Goal: Task Accomplishment & Management: Use online tool/utility

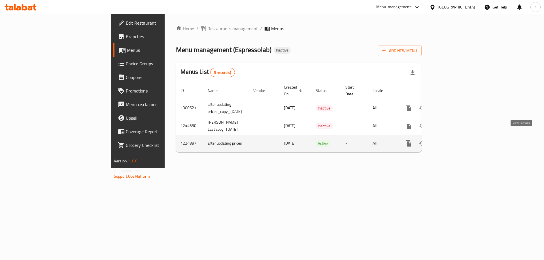
click at [453, 140] on icon "enhanced table" at bounding box center [449, 143] width 7 height 7
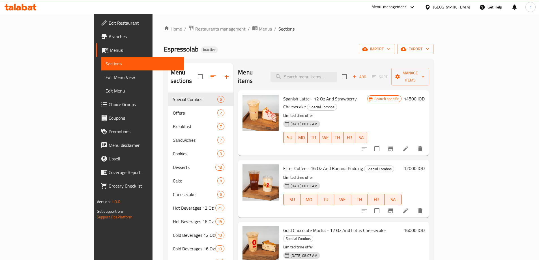
click at [30, 7] on icon at bounding box center [30, 8] width 5 height 5
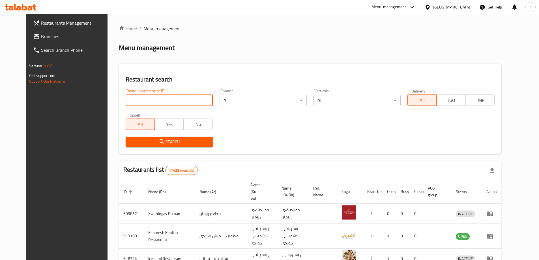
drag, startPoint x: 167, startPoint y: 97, endPoint x: 165, endPoint y: 102, distance: 5.3
click at [167, 97] on input "search" at bounding box center [169, 100] width 87 height 11
click at [58, 37] on span "Branches" at bounding box center [76, 36] width 71 height 7
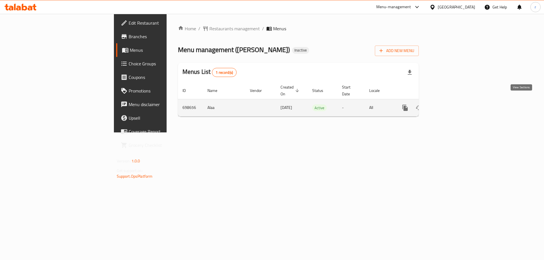
click at [453, 102] on link "enhanced table" at bounding box center [446, 108] width 14 height 14
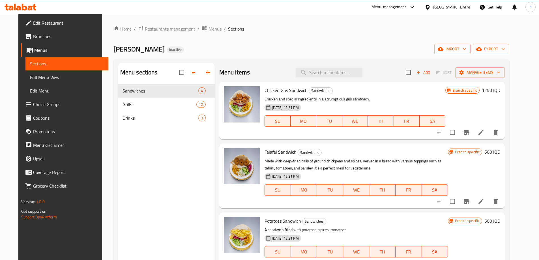
click at [32, 7] on icon at bounding box center [30, 8] width 5 height 5
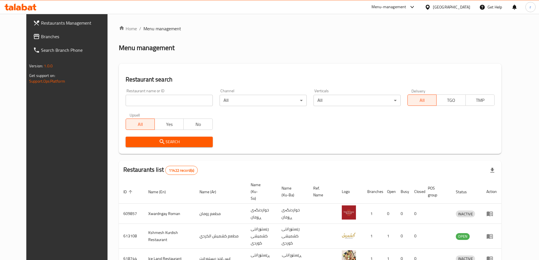
drag, startPoint x: 177, startPoint y: 101, endPoint x: 211, endPoint y: 78, distance: 40.1
click at [177, 101] on input "search" at bounding box center [169, 100] width 87 height 11
paste input "Waraq Al Toot, Rasty"
type input "Waraq Al Toot"
click button "Search" at bounding box center [169, 142] width 87 height 10
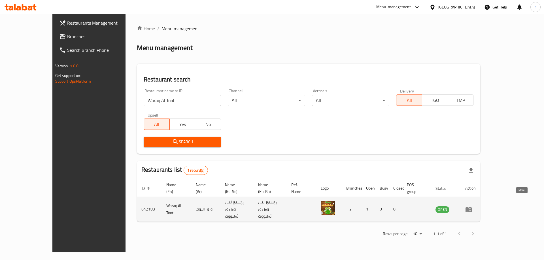
click at [472, 206] on icon "enhanced table" at bounding box center [468, 209] width 7 height 7
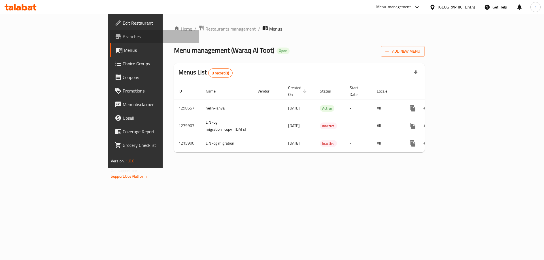
click at [110, 40] on link "Branches" at bounding box center [154, 37] width 89 height 14
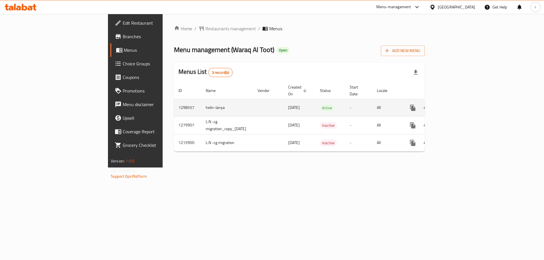
click at [457, 104] on icon "enhanced table" at bounding box center [453, 107] width 7 height 7
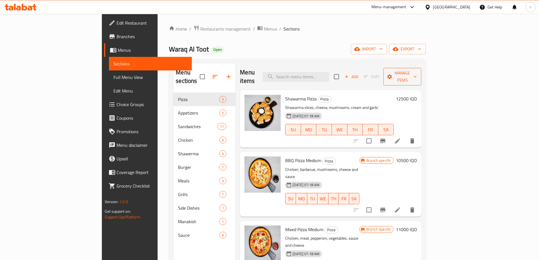
click at [417, 70] on span "Manage items" at bounding box center [402, 77] width 29 height 14
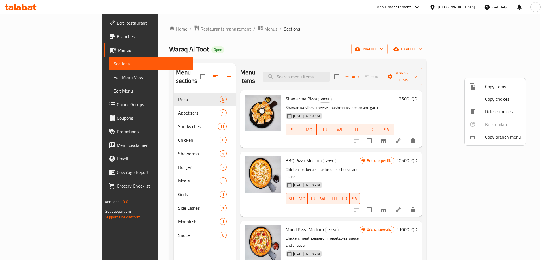
click at [484, 136] on div at bounding box center [477, 137] width 16 height 7
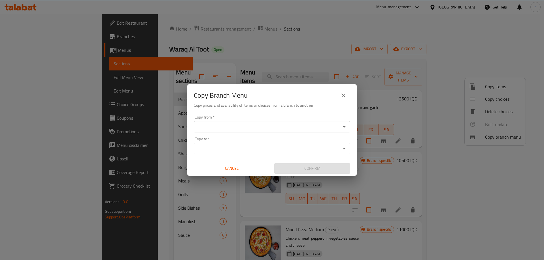
click at [345, 127] on button "Open" at bounding box center [344, 127] width 8 height 8
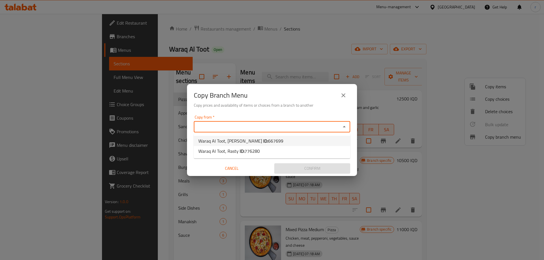
click at [310, 140] on li "Waraq Al Toot, Ankawa ID: 667699" at bounding box center [272, 141] width 156 height 10
type input "Waraq Al Toot, Ankawa"
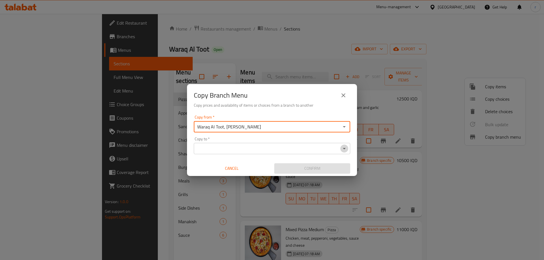
click at [342, 152] on icon "Open" at bounding box center [344, 148] width 7 height 7
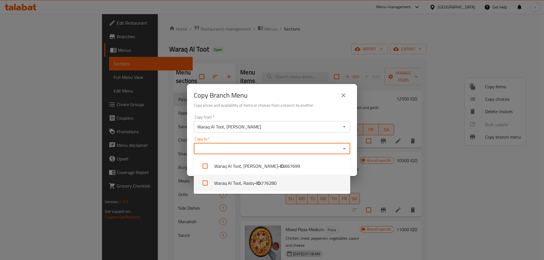
click at [283, 180] on li "Waraq Al Toot, Rasty - ID: 776280" at bounding box center [272, 183] width 156 height 17
checkbox input "true"
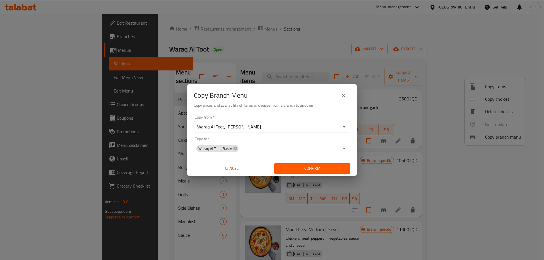
click at [275, 108] on h6 "Copy prices and availability of items or choices from a branch to another" at bounding box center [272, 105] width 156 height 6
click at [303, 173] on button "Confirm" at bounding box center [312, 168] width 76 height 10
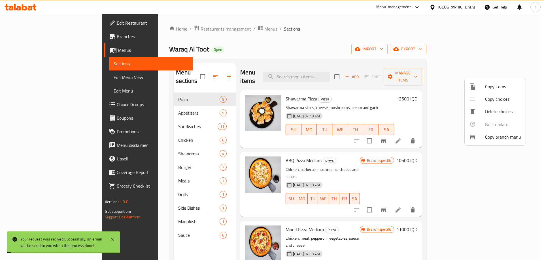
click at [59, 80] on div at bounding box center [272, 130] width 544 height 260
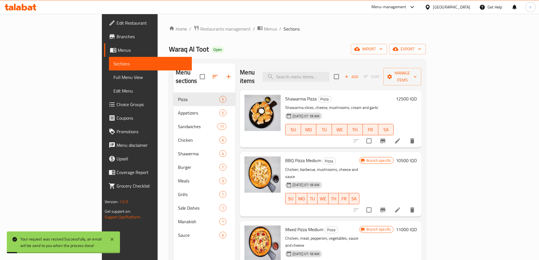
click at [114, 80] on span "Full Menu View" at bounding box center [151, 77] width 74 height 7
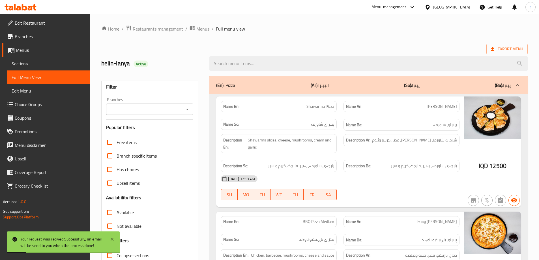
drag, startPoint x: 190, startPoint y: 105, endPoint x: 189, endPoint y: 108, distance: 3.7
click at [190, 105] on div "Branches" at bounding box center [150, 109] width 88 height 11
click at [188, 109] on icon "Open" at bounding box center [187, 109] width 3 height 1
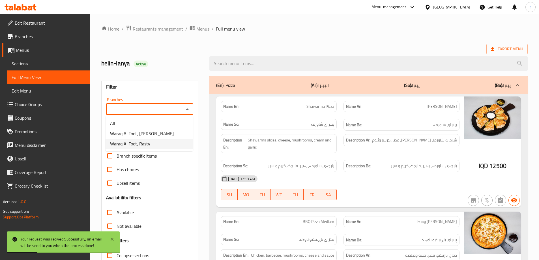
click at [166, 144] on li "Waraq Al Toot, Rasty" at bounding box center [150, 144] width 88 height 10
type input "Waraq Al Toot, Rasty"
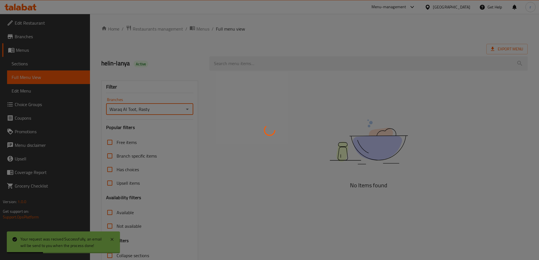
click at [200, 54] on div at bounding box center [269, 130] width 539 height 260
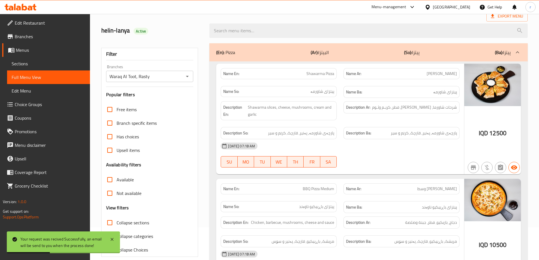
scroll to position [76, 0]
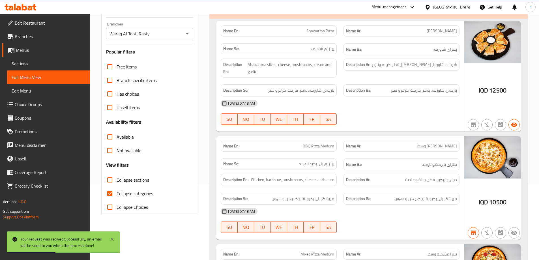
drag, startPoint x: 110, startPoint y: 192, endPoint x: 242, endPoint y: 129, distance: 145.7
click at [112, 192] on input "Collapse categories" at bounding box center [110, 194] width 14 height 14
checkbox input "false"
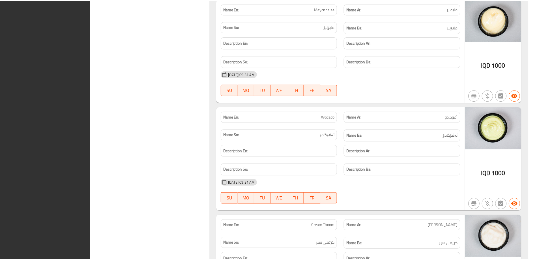
scroll to position [5754, 0]
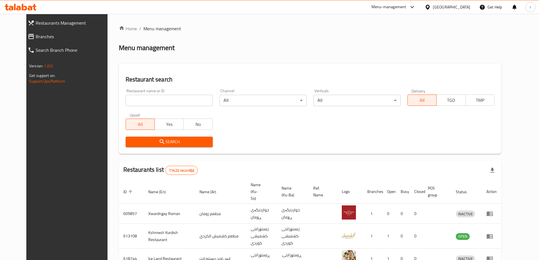
click at [36, 36] on span "Branches" at bounding box center [74, 36] width 76 height 7
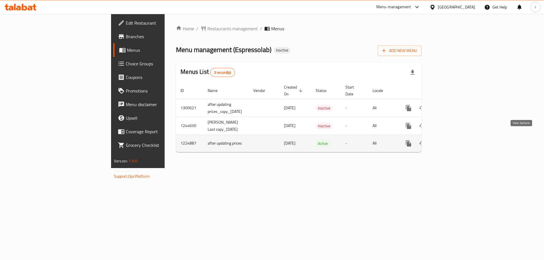
click at [453, 140] on icon "enhanced table" at bounding box center [449, 143] width 7 height 7
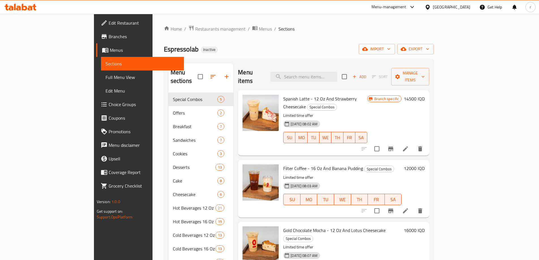
click at [110, 51] on span "Menus" at bounding box center [145, 50] width 70 height 7
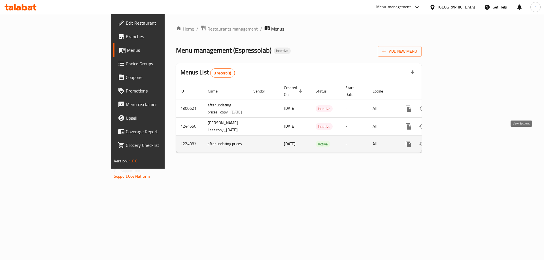
click at [453, 141] on icon "enhanced table" at bounding box center [449, 144] width 7 height 7
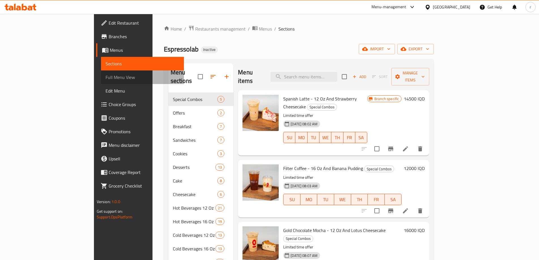
click at [106, 79] on span "Full Menu View" at bounding box center [143, 77] width 74 height 7
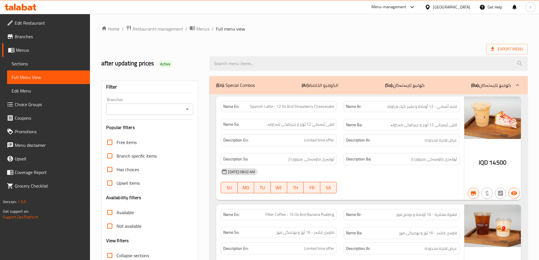
click at [187, 111] on icon "Open" at bounding box center [187, 109] width 7 height 7
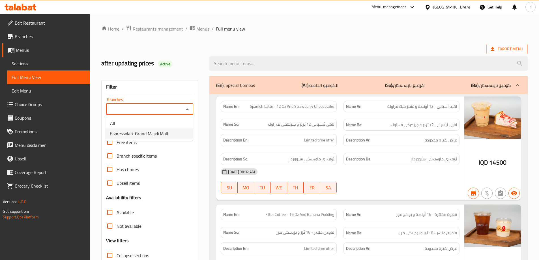
click at [172, 134] on li "Espressolab, Grand Majidi Mall" at bounding box center [150, 134] width 88 height 10
type input "Espressolab, Grand Majidi Mall"
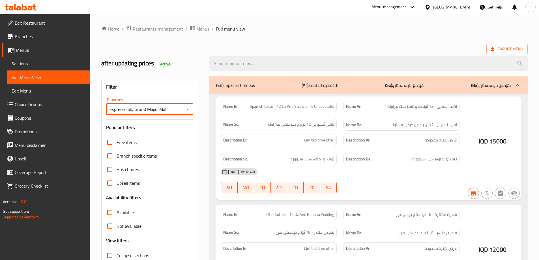
click at [185, 59] on div at bounding box center [269, 130] width 539 height 260
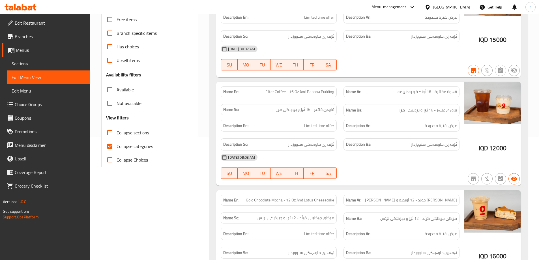
scroll to position [110, 0]
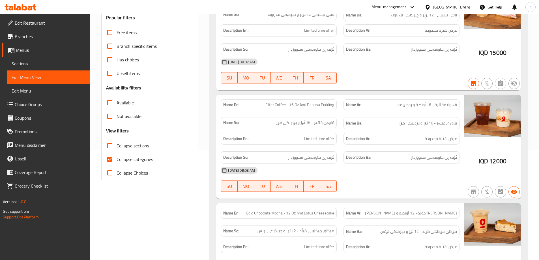
click at [112, 159] on input "Collapse categories" at bounding box center [110, 160] width 14 height 14
checkbox input "false"
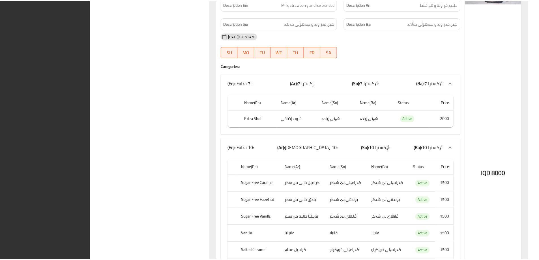
scroll to position [40948, 0]
